Goal: Navigation & Orientation: Find specific page/section

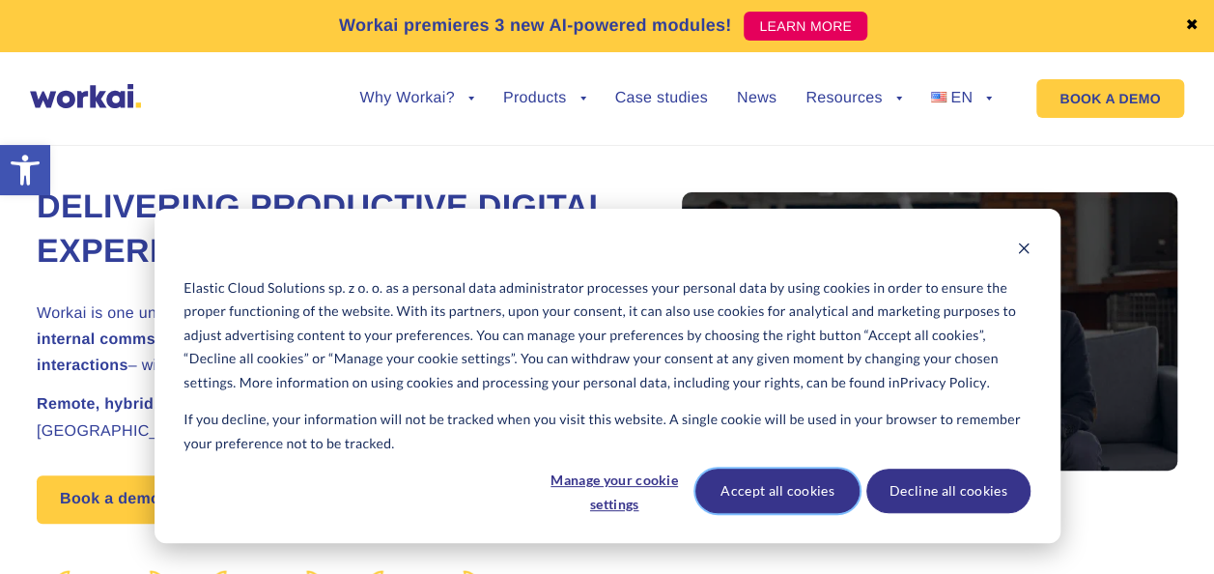
click at [786, 479] on button "Accept all cookies" at bounding box center [778, 491] width 164 height 44
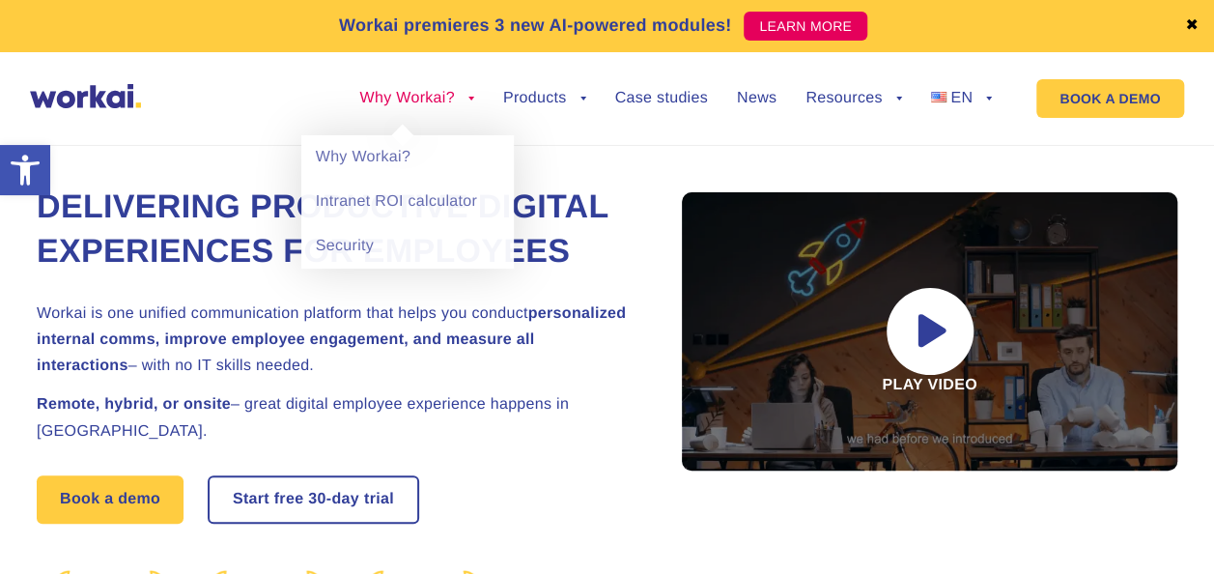
click at [421, 95] on link "Why Workai?" at bounding box center [416, 98] width 114 height 15
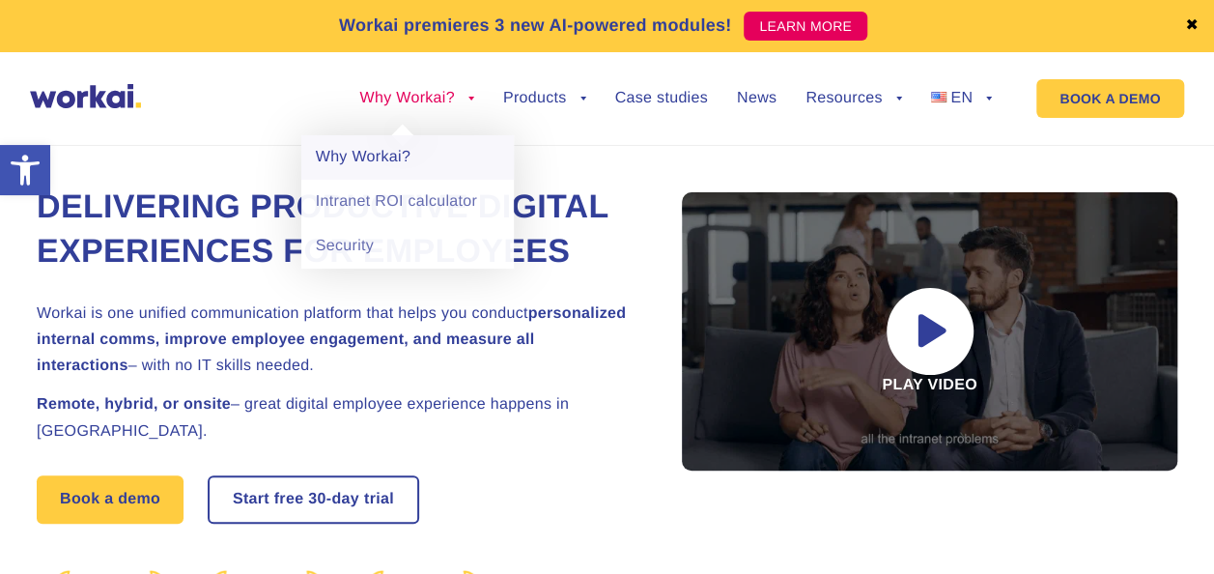
click at [402, 149] on link "Why Workai?" at bounding box center [407, 157] width 213 height 44
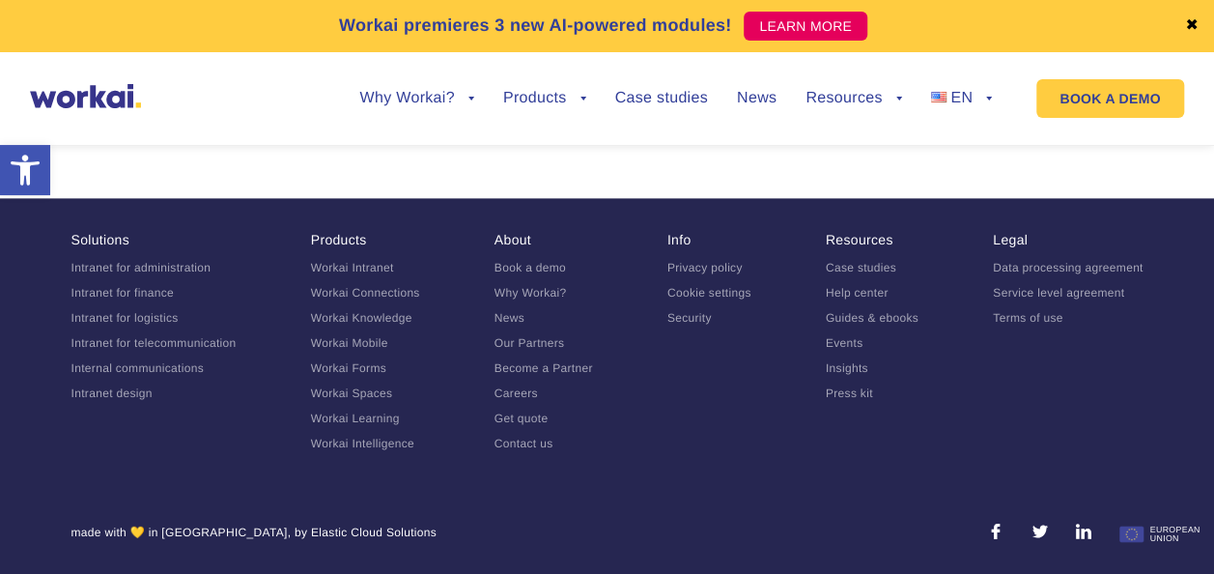
scroll to position [4848, 0]
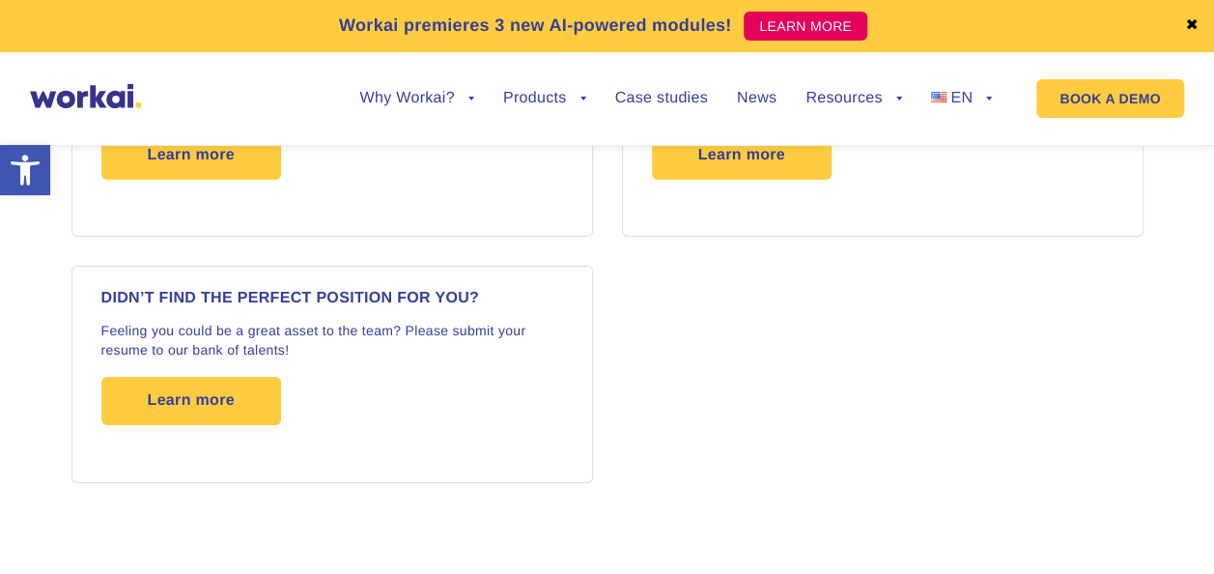
scroll to position [3425, 0]
